Goal: Check status: Check status

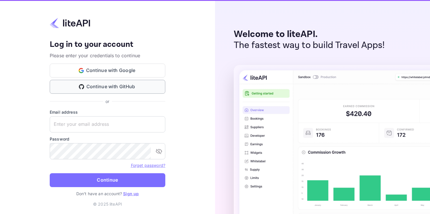
type input "adminpassword_support@yandex-team.ru"
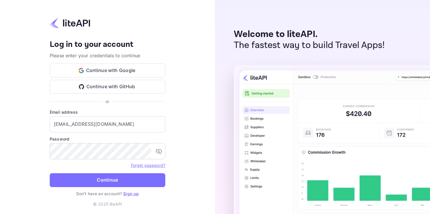
drag, startPoint x: 89, startPoint y: 82, endPoint x: 173, endPoint y: 40, distance: 94.3
click at [173, 40] on div "Your account has been created successfully, a confirmation link has been sent t…" at bounding box center [107, 107] width 215 height 214
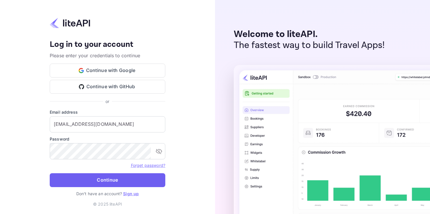
click at [98, 184] on button "Continue" at bounding box center [108, 180] width 116 height 14
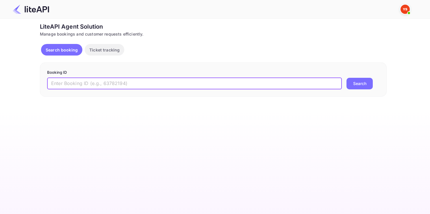
click at [106, 82] on input "text" at bounding box center [194, 84] width 295 height 12
paste input "8757774"
type input "8757774"
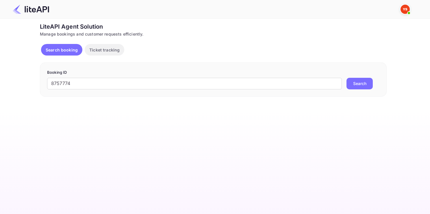
click at [363, 82] on button "Search" at bounding box center [360, 84] width 26 height 12
